Goal: Information Seeking & Learning: Learn about a topic

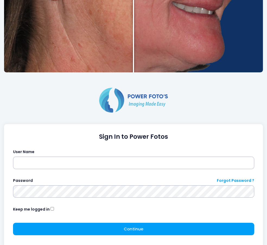
scroll to position [206, 0]
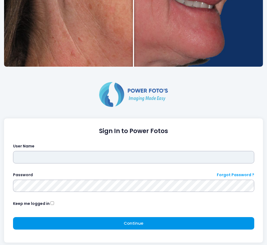
type input "*********"
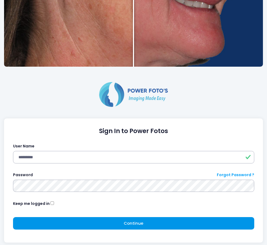
click at [51, 222] on button "Continue Please wait..." at bounding box center [133, 223] width 241 height 12
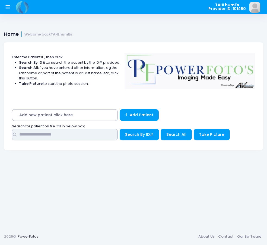
drag, startPoint x: 55, startPoint y: 135, endPoint x: 59, endPoint y: 136, distance: 5.0
click at [55, 135] on input "text" at bounding box center [65, 135] width 106 height 12
type input "**********"
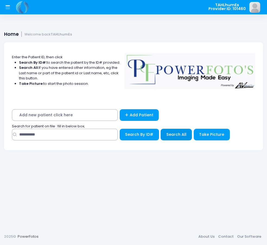
click at [180, 140] on button "Search All" at bounding box center [176, 135] width 31 height 12
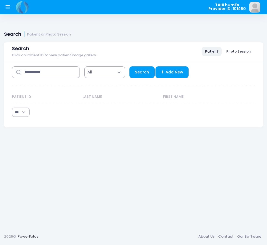
select select "***"
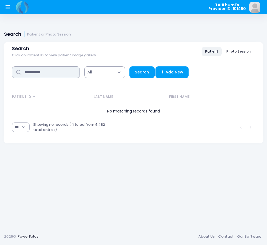
click at [67, 71] on input "**********" at bounding box center [46, 73] width 68 height 12
click at [68, 71] on input "**********" at bounding box center [46, 73] width 68 height 12
drag, startPoint x: 64, startPoint y: 72, endPoint x: -16, endPoint y: 67, distance: 80.3
click at [0, 67] on html "TAHLhumEs Provider ID: 101460" at bounding box center [133, 122] width 267 height 245
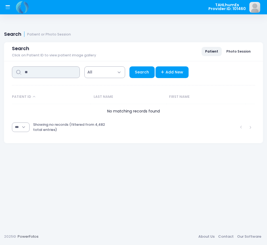
type input "**"
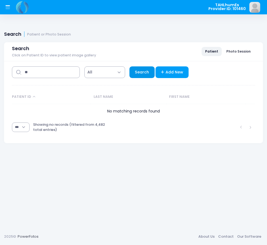
click at [148, 75] on link "Search" at bounding box center [141, 73] width 25 height 12
select select "***"
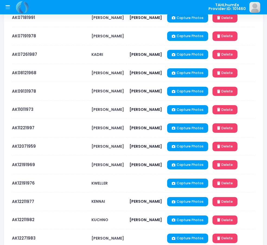
scroll to position [241, 0]
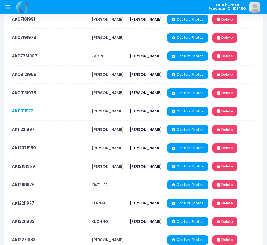
click at [21, 112] on link "AK11011973" at bounding box center [22, 111] width 21 height 6
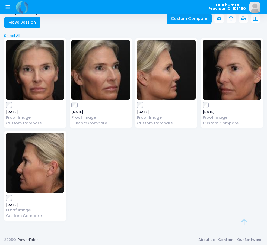
scroll to position [26, 0]
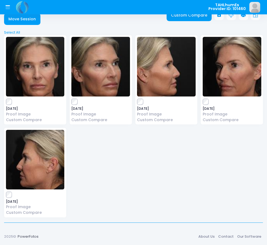
click at [106, 67] on img at bounding box center [100, 67] width 59 height 60
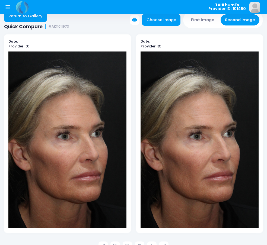
scroll to position [14, 0]
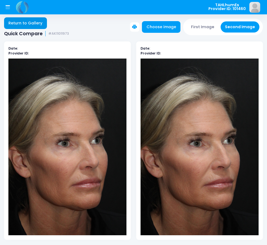
drag, startPoint x: 39, startPoint y: 24, endPoint x: 41, endPoint y: 30, distance: 6.0
click at [39, 24] on link "Return to Gallery" at bounding box center [25, 23] width 43 height 12
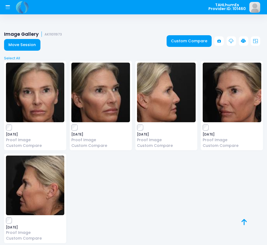
click at [40, 105] on img at bounding box center [35, 93] width 59 height 60
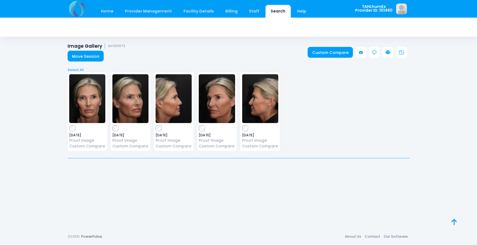
click at [97, 103] on img at bounding box center [87, 98] width 36 height 49
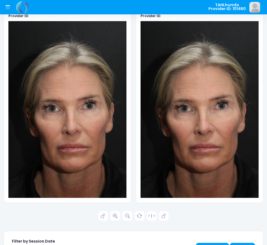
scroll to position [54, 0]
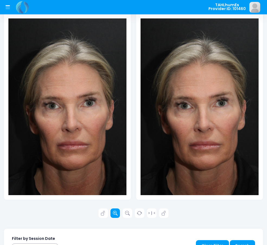
drag, startPoint x: 116, startPoint y: 213, endPoint x: 121, endPoint y: 210, distance: 6.1
click at [116, 213] on icon at bounding box center [115, 213] width 5 height 5
click at [195, 154] on img at bounding box center [200, 106] width 118 height 177
click at [115, 216] on link at bounding box center [115, 214] width 10 height 10
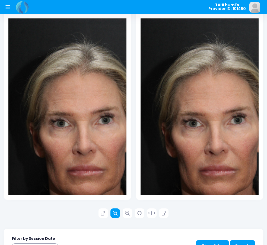
click at [115, 216] on link at bounding box center [115, 214] width 10 height 10
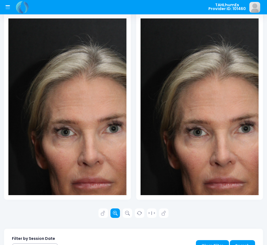
click at [115, 216] on link at bounding box center [115, 214] width 10 height 10
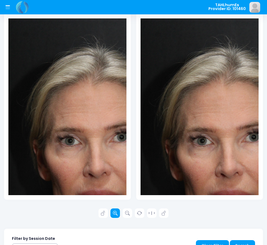
click at [115, 216] on link at bounding box center [115, 214] width 10 height 10
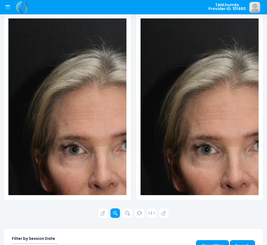
click at [117, 215] on icon at bounding box center [115, 213] width 5 height 5
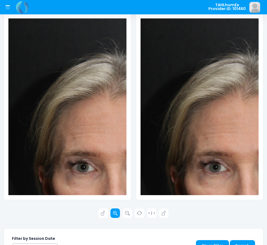
click at [117, 215] on icon at bounding box center [115, 213] width 5 height 5
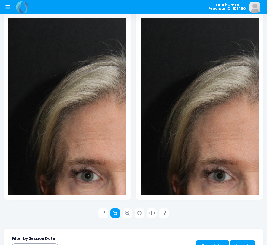
click at [117, 214] on icon at bounding box center [115, 213] width 5 height 5
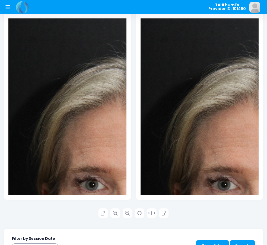
drag, startPoint x: 113, startPoint y: 162, endPoint x: 104, endPoint y: 85, distance: 77.3
click at [103, 80] on img at bounding box center [120, 186] width 224 height 336
drag, startPoint x: 187, startPoint y: 132, endPoint x: 164, endPoint y: 182, distance: 54.9
click at [172, 123] on img at bounding box center [253, 186] width 224 height 336
click at [105, 214] on icon at bounding box center [103, 213] width 5 height 5
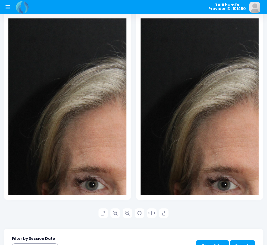
drag, startPoint x: 201, startPoint y: 173, endPoint x: 175, endPoint y: 173, distance: 26.6
click at [185, 143] on img at bounding box center [253, 186] width 224 height 336
click at [101, 214] on icon at bounding box center [103, 213] width 5 height 5
drag, startPoint x: 188, startPoint y: 175, endPoint x: 147, endPoint y: 214, distance: 56.2
click at [145, 118] on img at bounding box center [253, 186] width 224 height 336
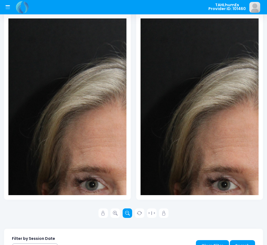
drag, startPoint x: 124, startPoint y: 212, endPoint x: 154, endPoint y: 197, distance: 34.0
click at [124, 212] on link at bounding box center [128, 214] width 10 height 10
drag, startPoint x: 178, startPoint y: 148, endPoint x: 176, endPoint y: 177, distance: 28.9
click at [172, 149] on img at bounding box center [253, 186] width 224 height 336
drag, startPoint x: 203, startPoint y: 158, endPoint x: 181, endPoint y: 199, distance: 46.4
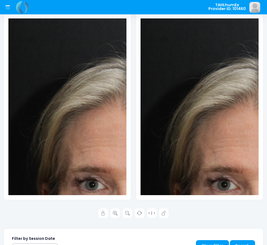
click at [188, 147] on img at bounding box center [253, 186] width 224 height 336
click at [131, 213] on link at bounding box center [128, 214] width 10 height 10
click at [129, 214] on icon at bounding box center [127, 213] width 5 height 5
click at [128, 214] on icon at bounding box center [127, 213] width 5 height 5
click at [162, 212] on icon at bounding box center [164, 213] width 5 height 5
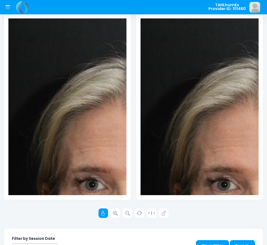
click at [104, 215] on icon at bounding box center [103, 213] width 5 height 5
click at [126, 216] on icon at bounding box center [127, 213] width 5 height 5
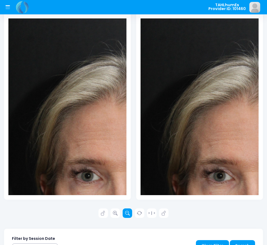
click at [126, 216] on icon at bounding box center [127, 213] width 5 height 5
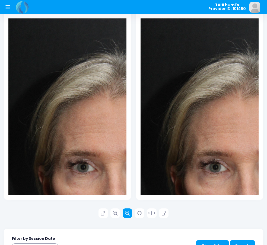
click at [126, 216] on icon at bounding box center [127, 213] width 5 height 5
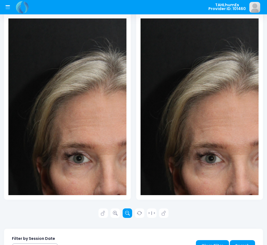
click at [126, 216] on icon at bounding box center [127, 213] width 5 height 5
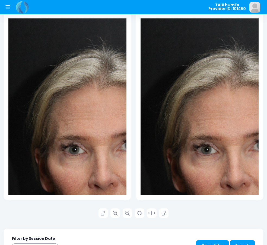
drag, startPoint x: 204, startPoint y: 169, endPoint x: 206, endPoint y: 152, distance: 16.4
click at [181, 144] on img at bounding box center [229, 150] width 177 height 265
drag, startPoint x: 192, startPoint y: 140, endPoint x: 152, endPoint y: 180, distance: 57.2
click at [183, 143] on img at bounding box center [229, 150] width 177 height 265
drag, startPoint x: 219, startPoint y: 167, endPoint x: 212, endPoint y: 169, distance: 7.4
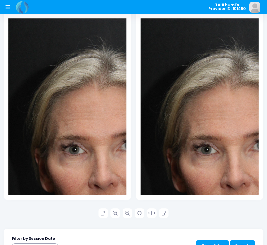
click at [216, 166] on img at bounding box center [229, 150] width 177 height 265
click at [128, 215] on icon at bounding box center [127, 213] width 5 height 5
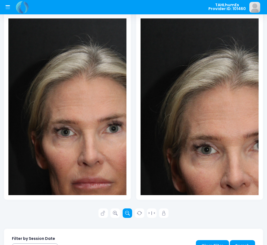
click at [128, 215] on icon at bounding box center [127, 213] width 5 height 5
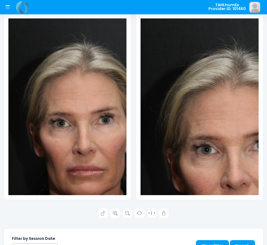
drag, startPoint x: 95, startPoint y: 163, endPoint x: 42, endPoint y: 122, distance: 67.2
click at [40, 103] on img at bounding box center [79, 124] width 142 height 213
drag, startPoint x: 54, startPoint y: 152, endPoint x: 64, endPoint y: 151, distance: 10.7
click at [35, 137] on img at bounding box center [79, 124] width 142 height 213
click at [150, 216] on link "> | <" at bounding box center [152, 214] width 10 height 10
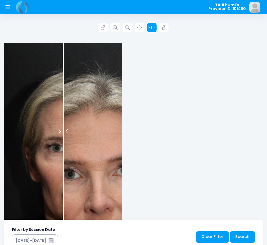
scroll to position [254, 0]
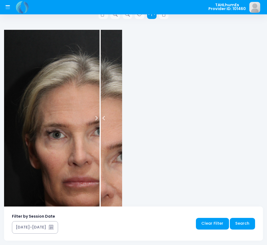
drag, startPoint x: 65, startPoint y: 119, endPoint x: 100, endPoint y: 119, distance: 35.0
click at [100, 119] on div at bounding box center [100, 118] width 1 height 177
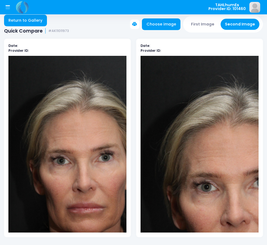
scroll to position [0, 0]
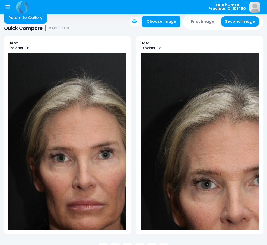
drag, startPoint x: 79, startPoint y: 132, endPoint x: 113, endPoint y: 140, distance: 34.6
click at [41, 107] on img at bounding box center [79, 159] width 142 height 213
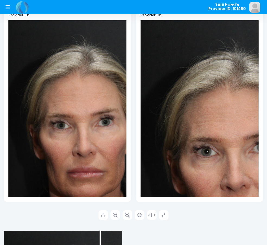
scroll to position [53, 0]
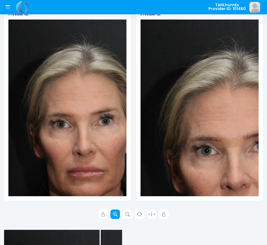
click at [115, 216] on icon at bounding box center [115, 214] width 5 height 5
drag, startPoint x: 109, startPoint y: 179, endPoint x: 82, endPoint y: 156, distance: 35.8
click at [77, 125] on img at bounding box center [79, 126] width 142 height 213
click at [83, 170] on img at bounding box center [79, 126] width 142 height 213
drag, startPoint x: 83, startPoint y: 170, endPoint x: 87, endPoint y: 176, distance: 7.1
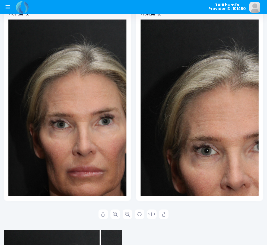
click at [84, 171] on img at bounding box center [79, 126] width 142 height 213
click at [97, 190] on img at bounding box center [79, 126] width 142 height 213
click at [115, 215] on icon at bounding box center [115, 214] width 5 height 5
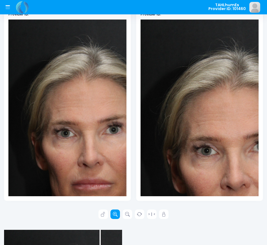
click at [115, 215] on icon at bounding box center [115, 214] width 5 height 5
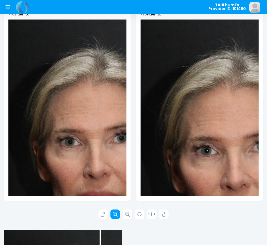
click at [115, 215] on icon at bounding box center [115, 214] width 5 height 5
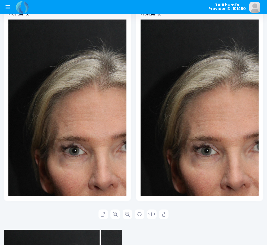
drag, startPoint x: 102, startPoint y: 176, endPoint x: 58, endPoint y: 105, distance: 83.0
click at [35, 104] on img at bounding box center [96, 152] width 177 height 265
drag, startPoint x: 25, startPoint y: 119, endPoint x: 20, endPoint y: 124, distance: 6.5
click at [20, 124] on img at bounding box center [96, 152] width 177 height 265
drag, startPoint x: 55, startPoint y: 119, endPoint x: 95, endPoint y: 216, distance: 104.7
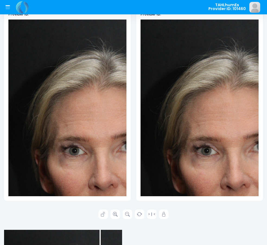
click at [77, 115] on img at bounding box center [96, 152] width 177 height 265
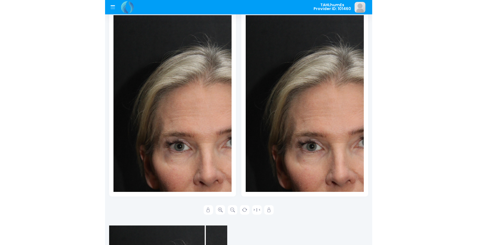
scroll to position [60, 0]
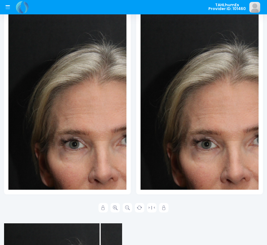
drag, startPoint x: 95, startPoint y: 153, endPoint x: 58, endPoint y: 135, distance: 41.0
click at [58, 134] on img at bounding box center [96, 145] width 177 height 265
drag, startPoint x: 97, startPoint y: 136, endPoint x: 82, endPoint y: 112, distance: 28.3
click at [79, 107] on img at bounding box center [96, 145] width 177 height 265
drag, startPoint x: 94, startPoint y: 167, endPoint x: 89, endPoint y: 164, distance: 5.6
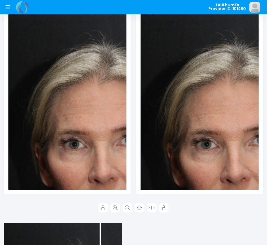
click at [88, 162] on img at bounding box center [96, 145] width 177 height 265
click at [118, 210] on link at bounding box center [115, 208] width 10 height 10
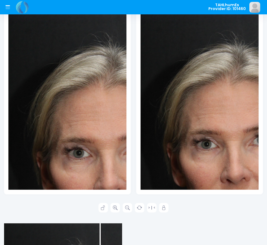
drag, startPoint x: 104, startPoint y: 174, endPoint x: 80, endPoint y: 168, distance: 24.9
click at [75, 163] on img at bounding box center [102, 154] width 189 height 283
drag, startPoint x: 105, startPoint y: 147, endPoint x: 118, endPoint y: 145, distance: 12.9
click at [116, 136] on img at bounding box center [102, 154] width 189 height 283
drag, startPoint x: 121, startPoint y: 152, endPoint x: 65, endPoint y: 159, distance: 56.6
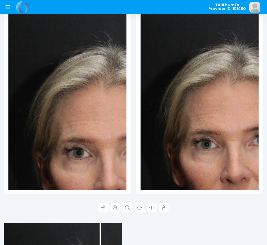
click at [24, 141] on img at bounding box center [102, 154] width 189 height 283
click at [127, 209] on icon at bounding box center [127, 208] width 5 height 5
click at [128, 209] on icon at bounding box center [127, 208] width 5 height 5
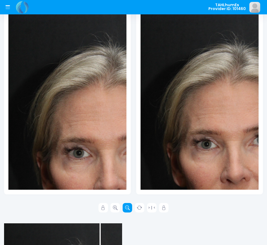
click at [129, 209] on icon at bounding box center [127, 208] width 5 height 5
drag, startPoint x: 106, startPoint y: 170, endPoint x: 106, endPoint y: 175, distance: 5.5
click at [106, 170] on img at bounding box center [102, 154] width 189 height 283
click at [126, 205] on link at bounding box center [128, 208] width 10 height 10
drag, startPoint x: 126, startPoint y: 205, endPoint x: 129, endPoint y: 202, distance: 4.2
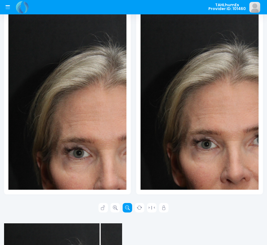
click at [126, 205] on link at bounding box center [128, 208] width 10 height 10
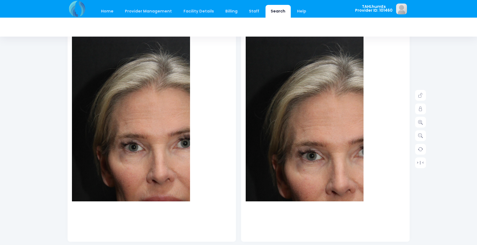
drag, startPoint x: 144, startPoint y: 131, endPoint x: 133, endPoint y: 112, distance: 22.1
click at [131, 110] on img at bounding box center [154, 149] width 165 height 248
click at [267, 134] on icon at bounding box center [420, 136] width 5 height 5
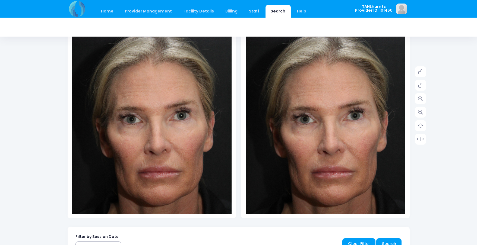
scroll to position [91, 0]
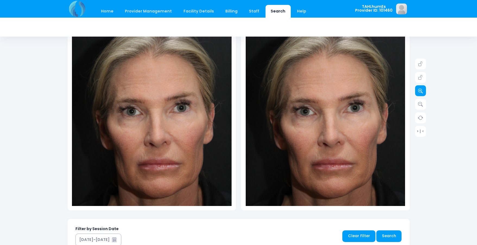
click at [418, 91] on link at bounding box center [420, 91] width 11 height 11
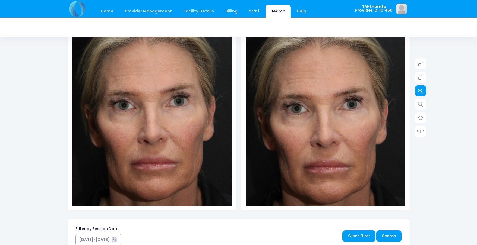
click at [419, 91] on icon at bounding box center [420, 90] width 5 height 5
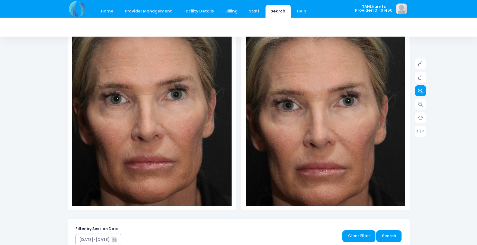
click at [419, 91] on icon at bounding box center [420, 90] width 5 height 5
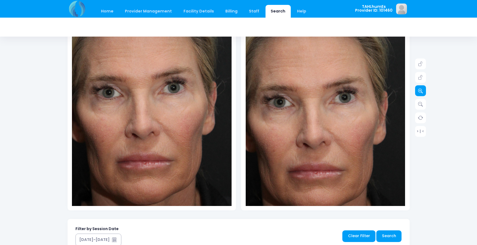
click at [419, 91] on icon at bounding box center [420, 90] width 5 height 5
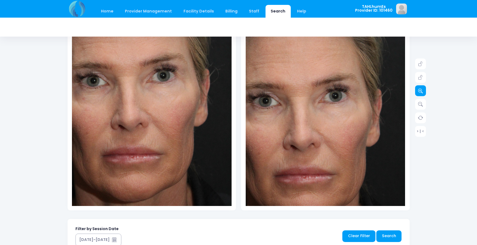
click at [421, 90] on icon at bounding box center [420, 90] width 5 height 5
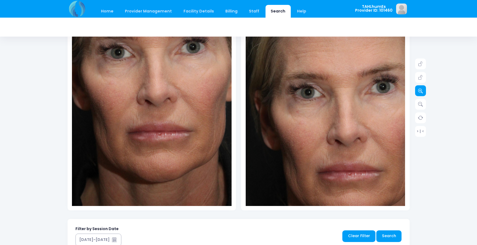
click at [420, 92] on icon at bounding box center [420, 90] width 5 height 5
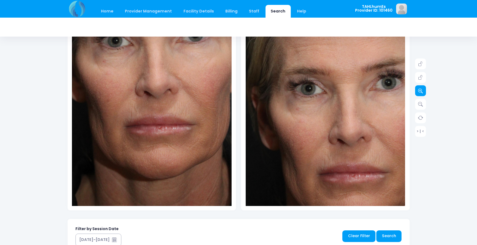
click at [420, 92] on icon at bounding box center [420, 90] width 5 height 5
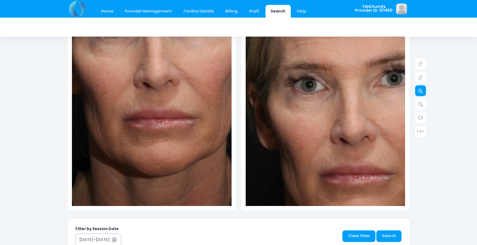
click at [420, 92] on icon at bounding box center [420, 90] width 5 height 5
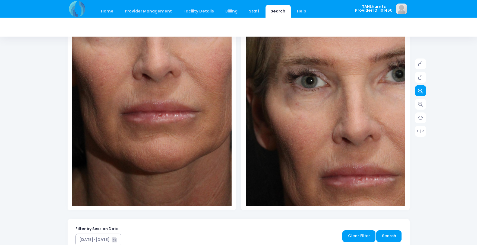
click at [420, 92] on icon at bounding box center [420, 90] width 5 height 5
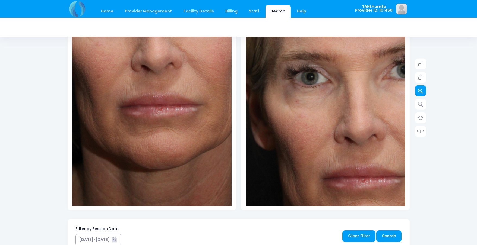
click at [420, 92] on icon at bounding box center [420, 90] width 5 height 5
